Goal: Task Accomplishment & Management: Complete application form

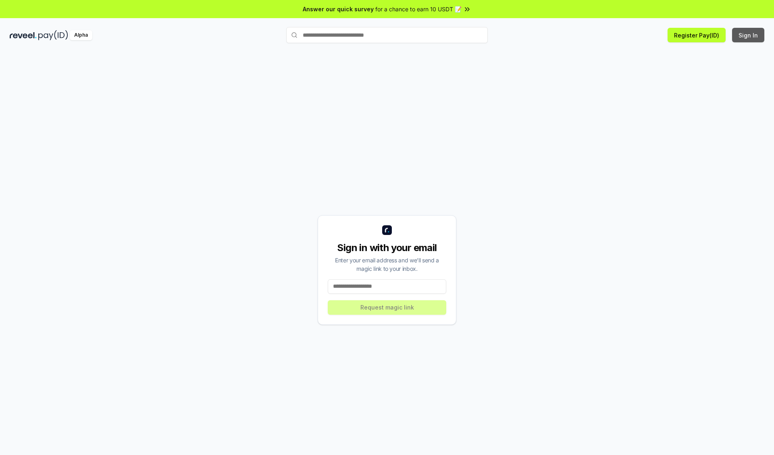
click at [749, 35] on button "Sign In" at bounding box center [748, 35] width 32 height 15
type input "**********"
click at [387, 307] on button "Request magic link" at bounding box center [387, 307] width 119 height 15
